Goal: Use online tool/utility

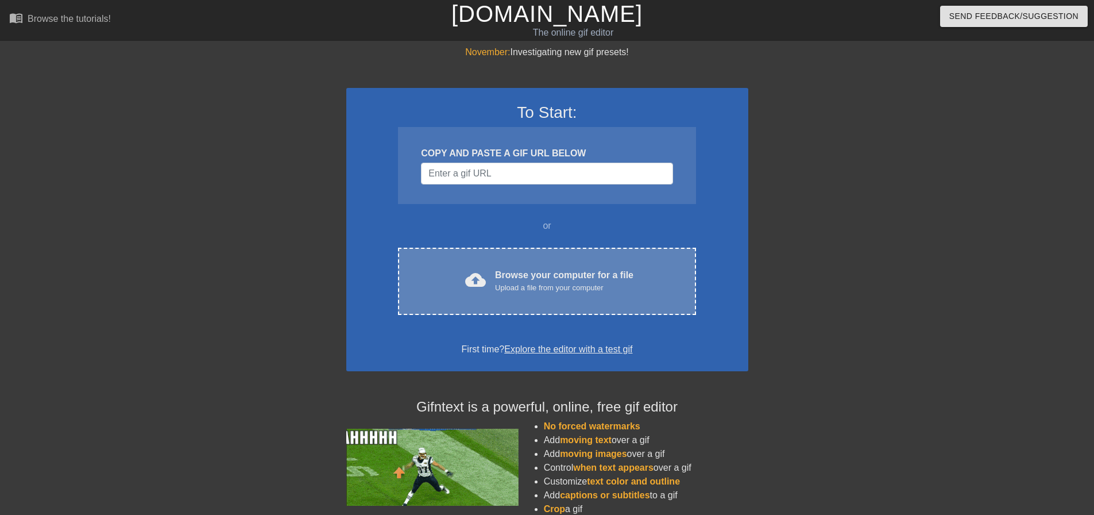
click at [529, 271] on div "Browse your computer for a file Upload a file from your computer" at bounding box center [564, 280] width 138 height 25
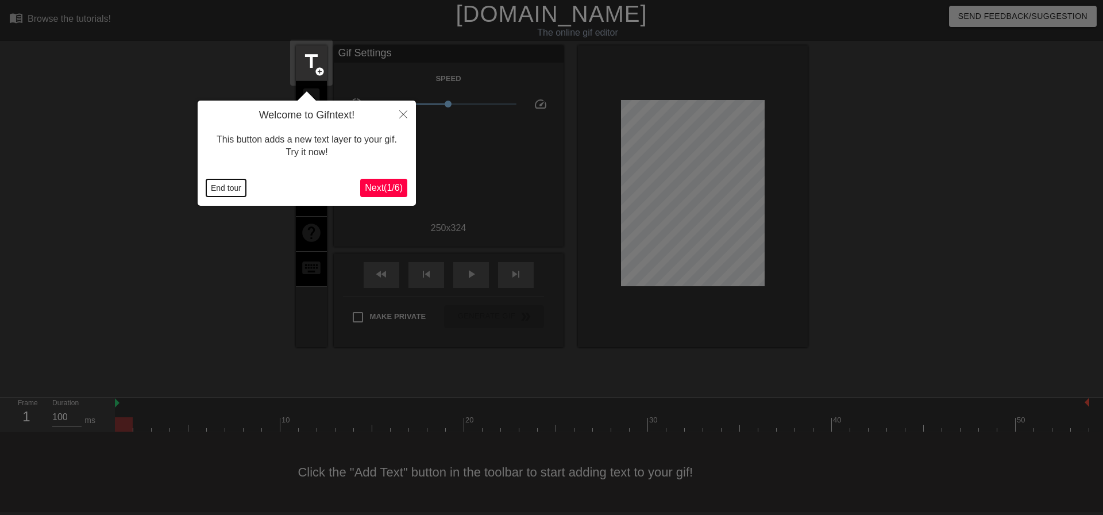
click at [229, 190] on button "End tour" at bounding box center [226, 187] width 40 height 17
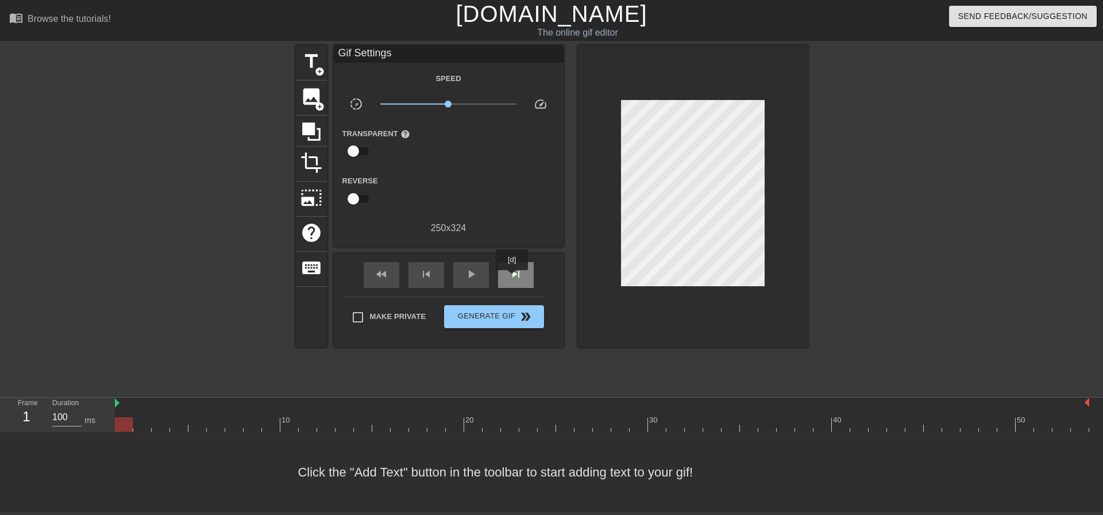
click at [512, 278] on span "skip_next" at bounding box center [516, 274] width 14 height 14
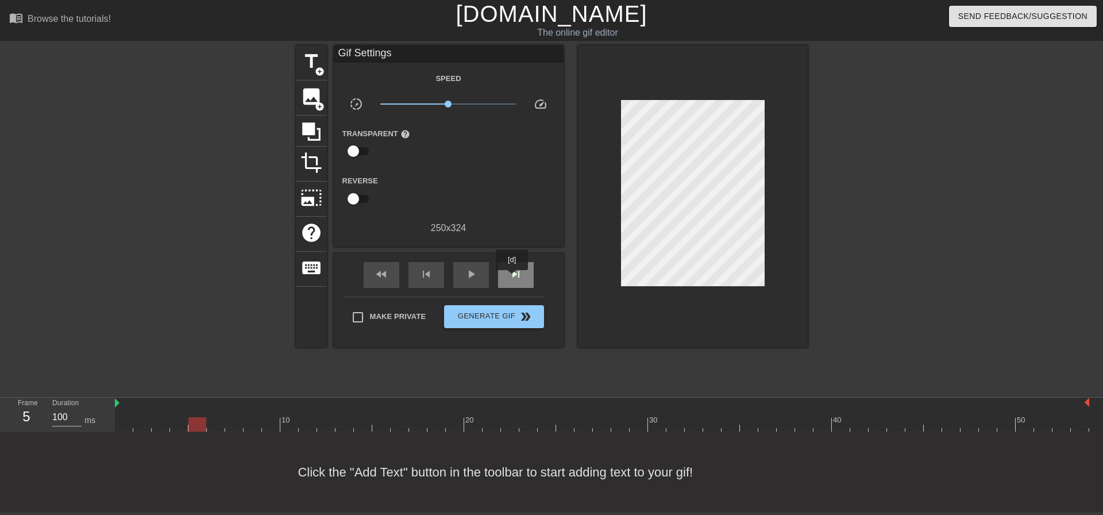
click at [512, 278] on span "skip_next" at bounding box center [516, 274] width 14 height 14
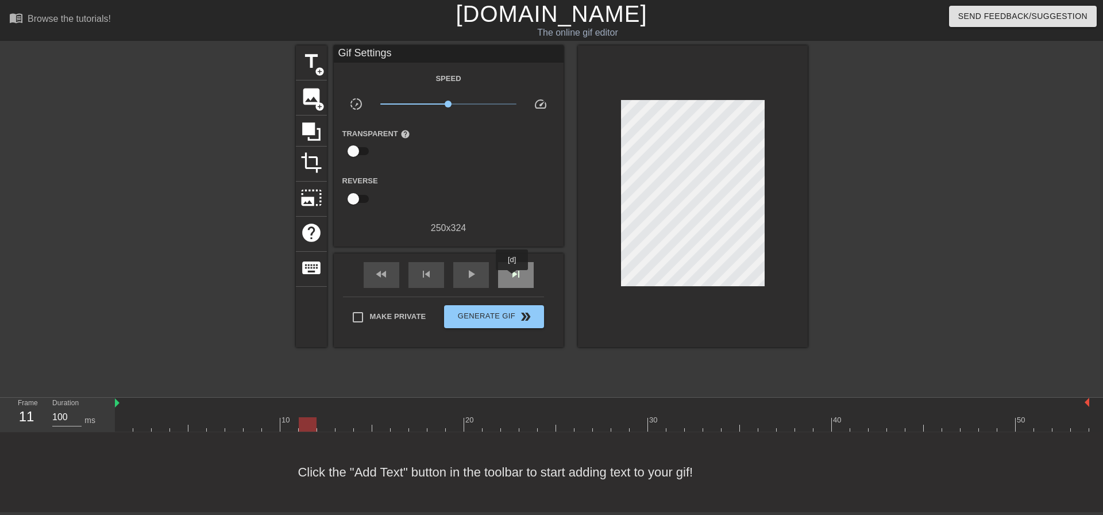
click at [512, 278] on span "skip_next" at bounding box center [516, 274] width 14 height 14
drag, startPoint x: 331, startPoint y: 428, endPoint x: 813, endPoint y: 424, distance: 482.5
click at [813, 424] on div at bounding box center [822, 424] width 18 height 14
click at [318, 106] on span "add_circle" at bounding box center [320, 107] width 10 height 10
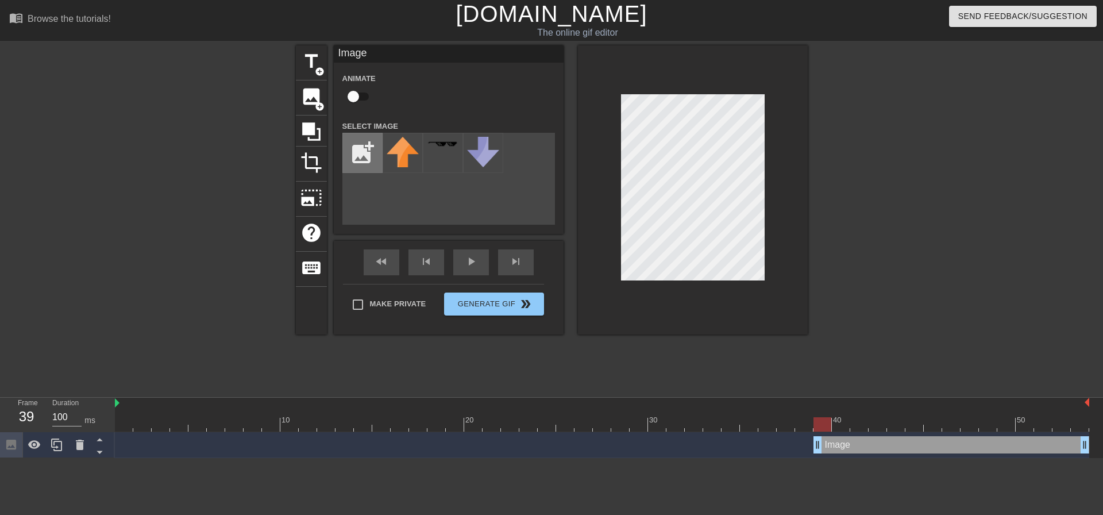
click at [372, 159] on input "file" at bounding box center [362, 152] width 39 height 39
type input "C:\fakepath\download (1).png"
click at [396, 148] on img at bounding box center [403, 153] width 32 height 32
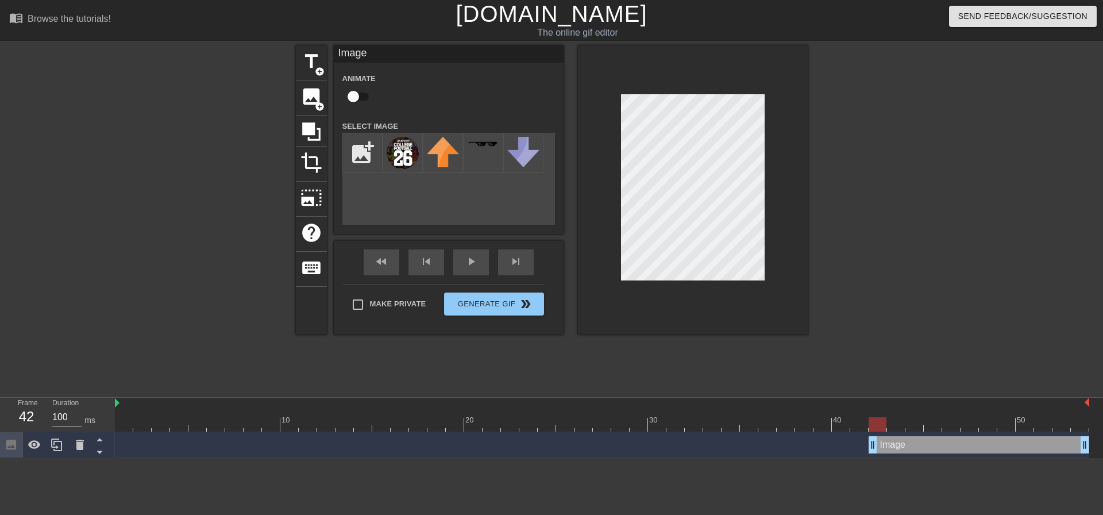
drag, startPoint x: 819, startPoint y: 448, endPoint x: 874, endPoint y: 458, distance: 55.4
click at [874, 458] on html "menu_book Browse the tutorials! [DOMAIN_NAME] The online gif editor Send Feedba…" at bounding box center [551, 229] width 1103 height 458
drag, startPoint x: 872, startPoint y: 444, endPoint x: 805, endPoint y: 458, distance: 69.3
click at [805, 458] on html "menu_book Browse the tutorials! [DOMAIN_NAME] The online gif editor Send Feedba…" at bounding box center [551, 229] width 1103 height 458
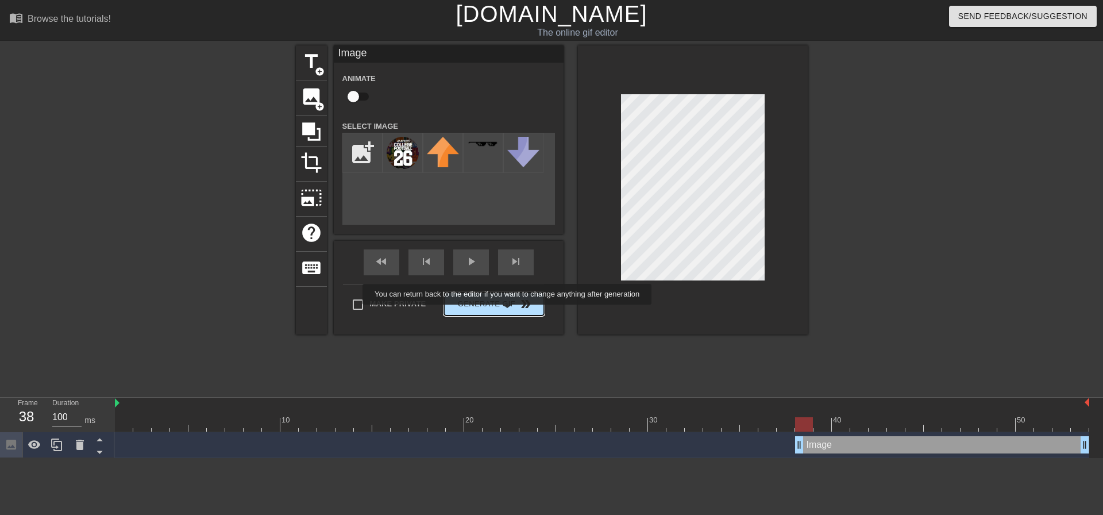
click at [508, 312] on button "Generate Gif double_arrow" at bounding box center [493, 303] width 99 height 23
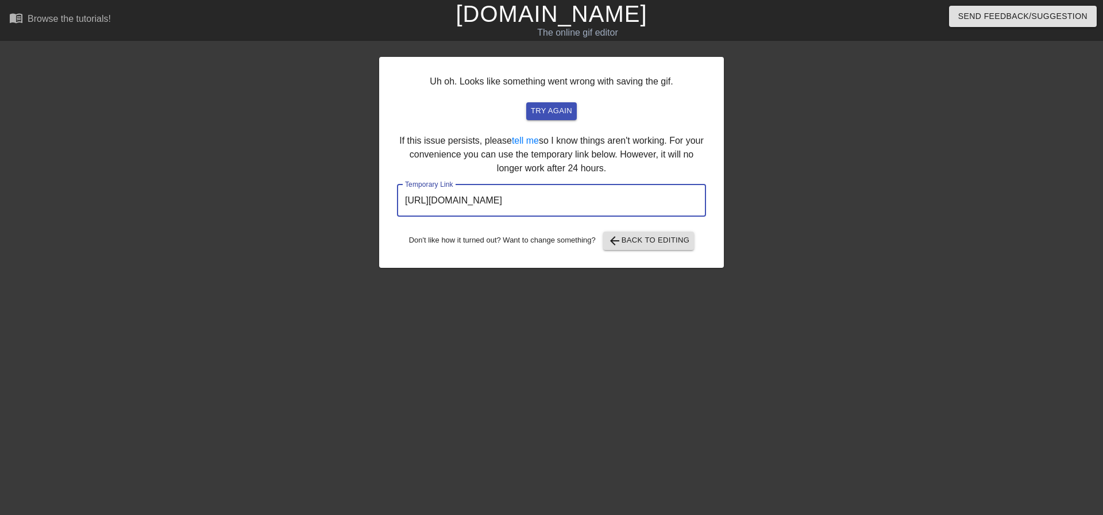
drag, startPoint x: 666, startPoint y: 204, endPoint x: 379, endPoint y: 196, distance: 286.7
click at [381, 194] on div "Uh oh. Looks like something went wrong with saving the gif. try again If this i…" at bounding box center [551, 162] width 345 height 211
